Goal: Check status: Check status

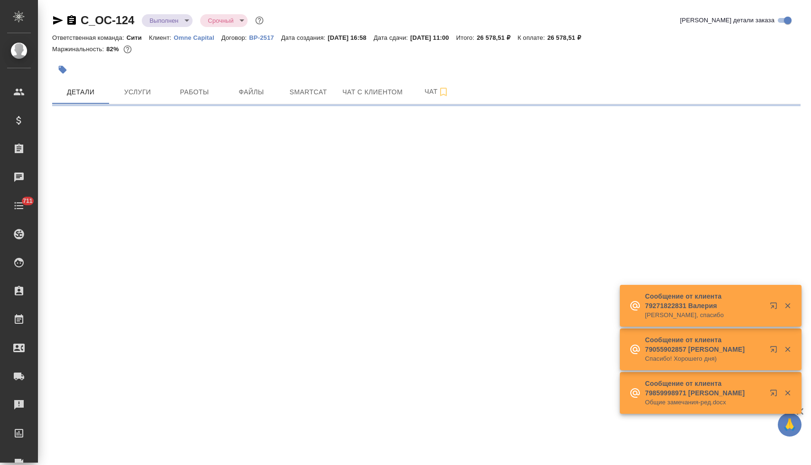
select select "RU"
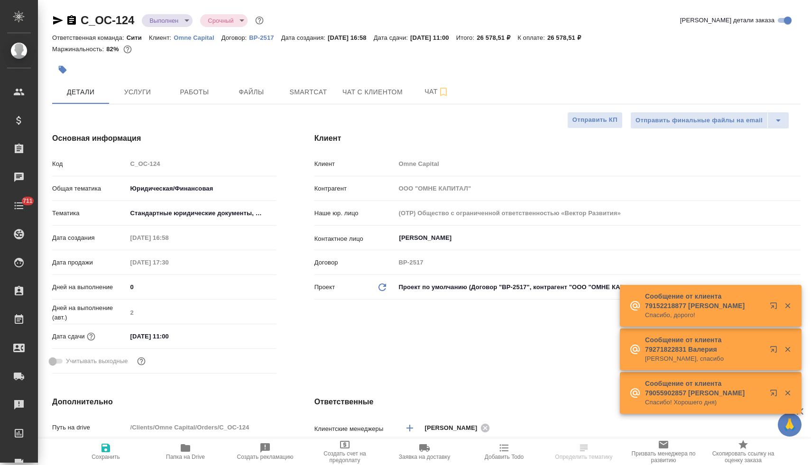
type textarea "x"
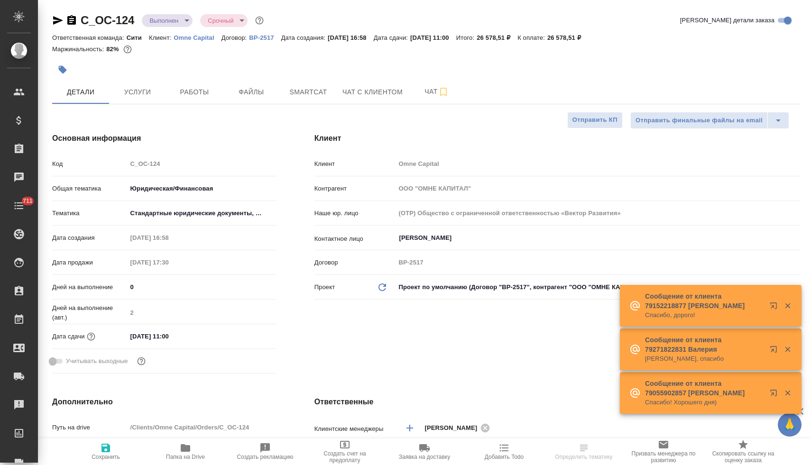
type textarea "x"
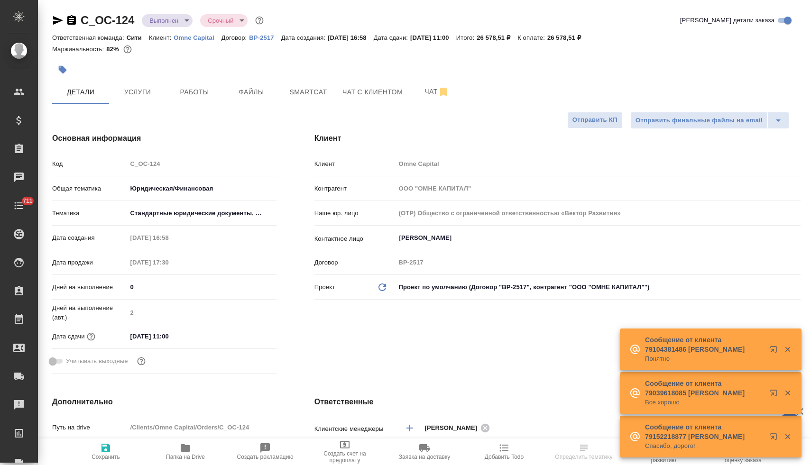
click at [188, 451] on icon "button" at bounding box center [185, 449] width 9 height 8
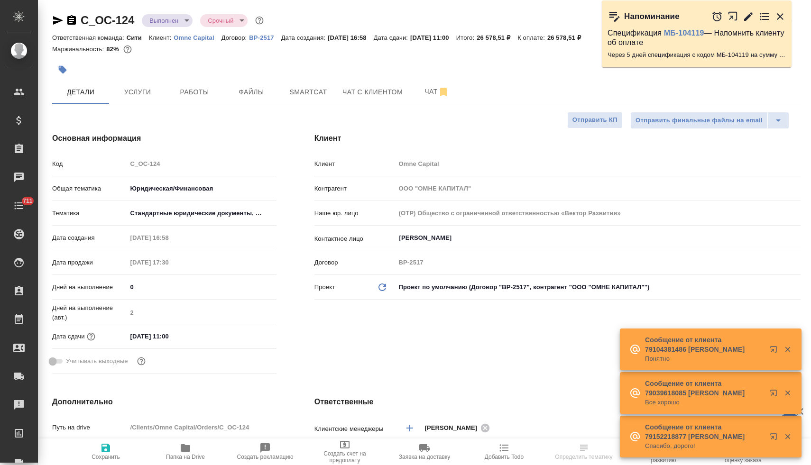
type textarea "x"
select select "RU"
